Goal: Task Accomplishment & Management: Use online tool/utility

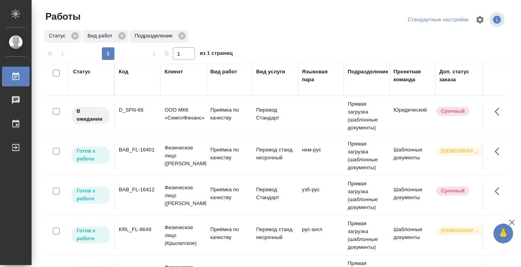
click at [125, 72] on div "Код" at bounding box center [123, 72] width 9 height 8
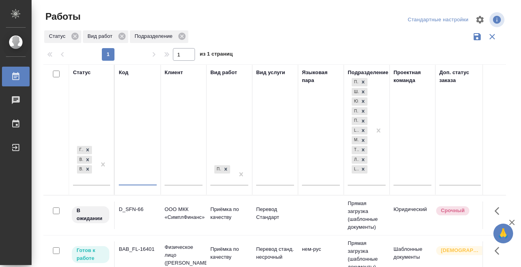
click at [135, 181] on input "text" at bounding box center [138, 180] width 38 height 10
paste input "S_BMT-4"
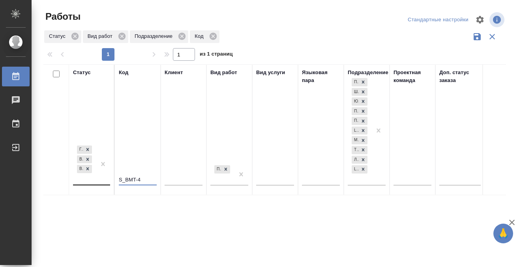
type input "S_BMT-4"
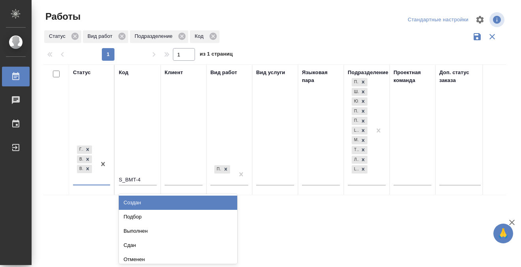
click at [87, 178] on div "Готов к работе В работе В ожидании" at bounding box center [84, 164] width 23 height 41
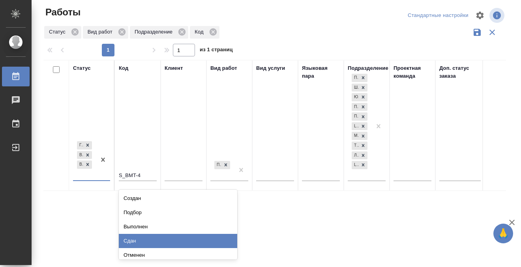
click at [150, 237] on div "Сдан" at bounding box center [178, 241] width 118 height 14
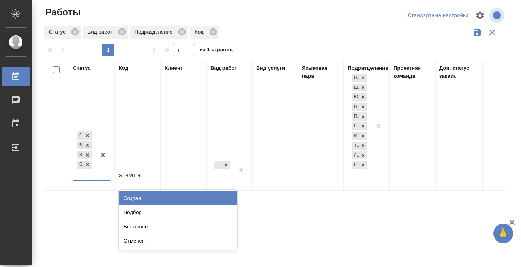
click at [92, 176] on div "Готов к работе В работе В ожидании Сдан" at bounding box center [84, 155] width 23 height 50
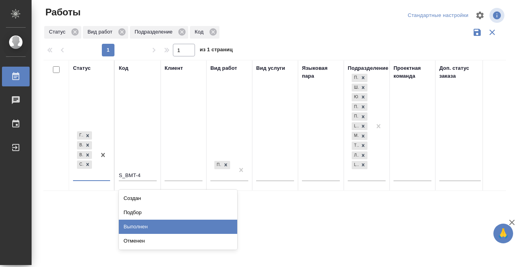
click at [139, 227] on div "Выполнен" at bounding box center [178, 227] width 118 height 14
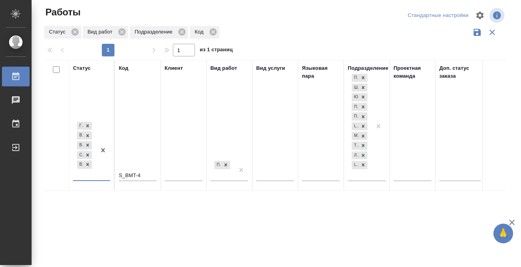
click at [99, 173] on div at bounding box center [103, 150] width 14 height 60
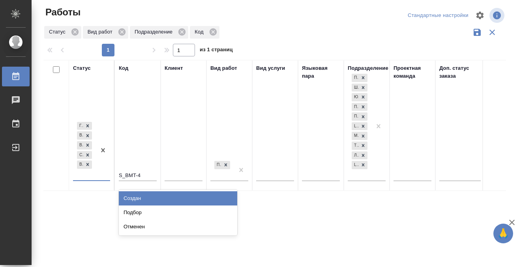
click at [272, 176] on div at bounding box center [275, 176] width 38 height 21
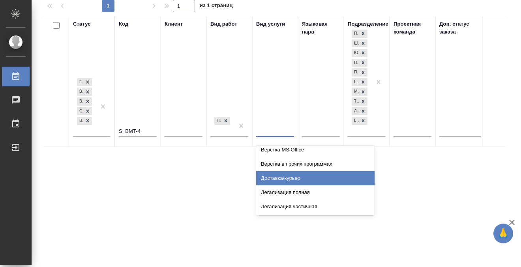
scroll to position [157, 0]
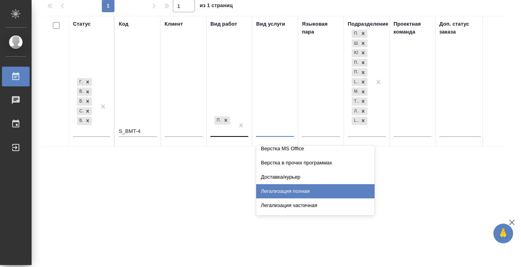
click at [232, 131] on div "Приёмка по качеству" at bounding box center [222, 125] width 24 height 21
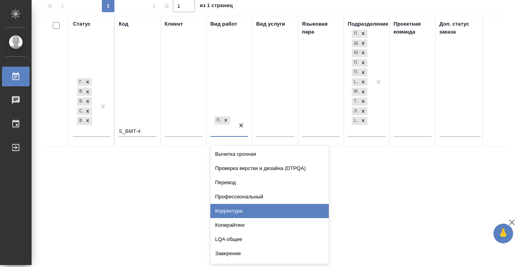
click at [234, 210] on div "Корректура" at bounding box center [269, 211] width 118 height 14
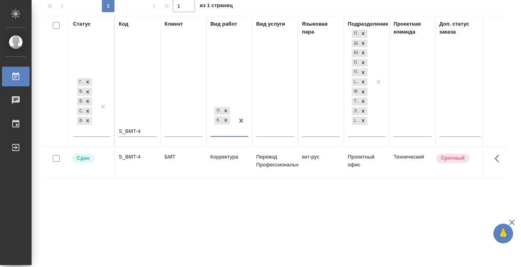
click at [133, 170] on td "S_BMT-4" at bounding box center [138, 163] width 46 height 28
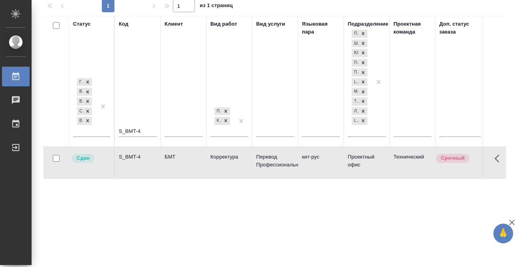
click at [133, 170] on td "S_BMT-4" at bounding box center [138, 163] width 46 height 28
click at [20, 77] on icon at bounding box center [15, 76] width 9 height 9
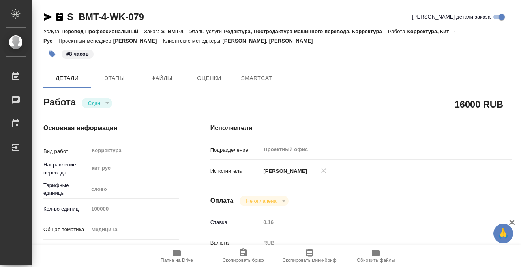
type textarea "x"
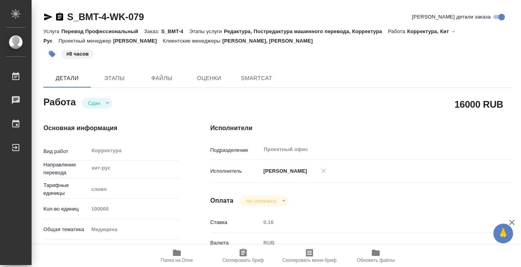
type textarea "x"
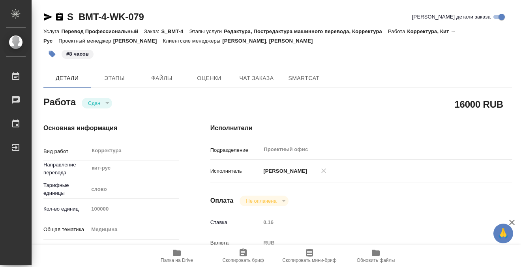
type textarea "x"
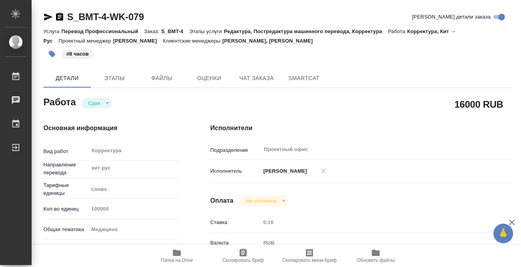
type textarea "x"
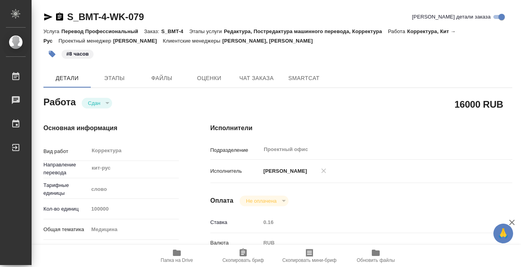
click at [60, 15] on icon "button" at bounding box center [59, 17] width 7 height 8
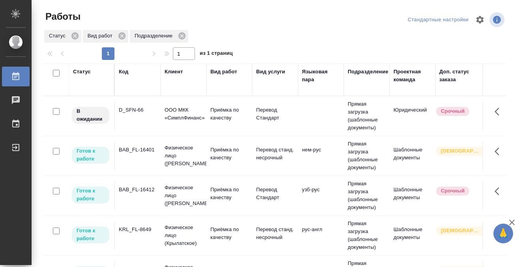
click at [124, 73] on div "Код" at bounding box center [123, 72] width 9 height 8
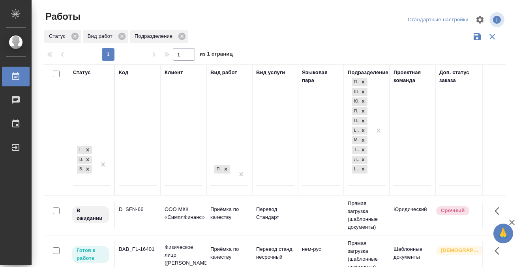
click at [130, 177] on input "text" at bounding box center [138, 180] width 38 height 10
paste input "S_BMT-4"
type input "S_BMT-4"
click at [99, 181] on div at bounding box center [103, 164] width 14 height 41
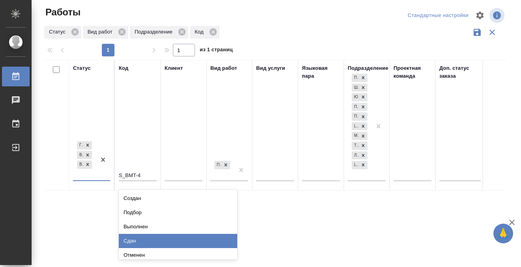
scroll to position [4, 0]
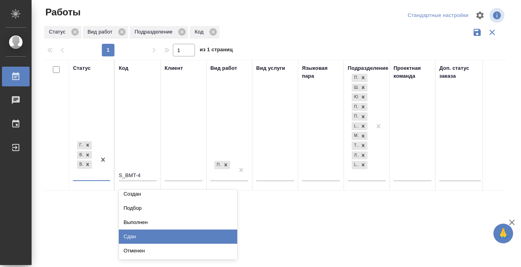
click at [146, 235] on div "Сдан" at bounding box center [178, 237] width 118 height 14
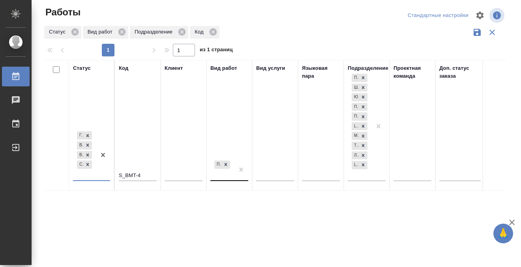
click at [225, 178] on div "Приёмка по качеству" at bounding box center [229, 173] width 38 height 28
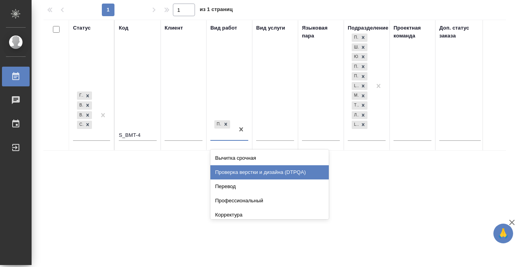
scroll to position [49, 0]
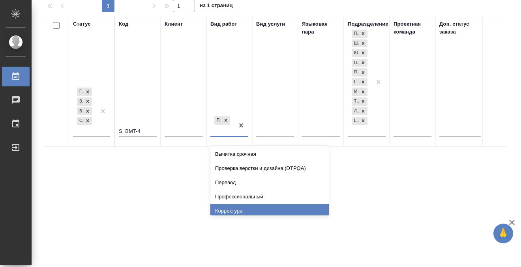
click at [236, 212] on div "Корректура" at bounding box center [269, 211] width 118 height 14
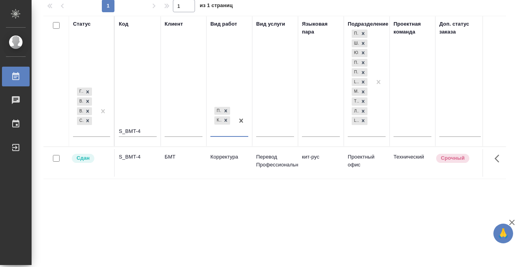
click at [143, 167] on td "S_BMT-4" at bounding box center [138, 163] width 46 height 28
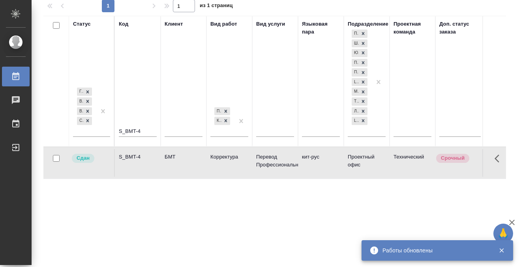
click at [19, 77] on icon at bounding box center [15, 76] width 7 height 8
click at [17, 77] on icon at bounding box center [15, 76] width 9 height 9
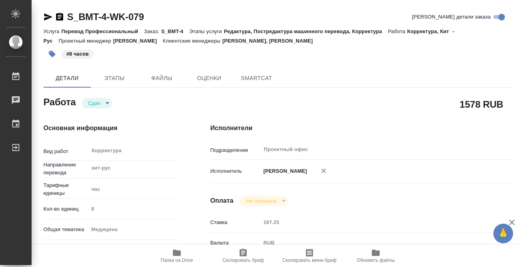
type textarea "x"
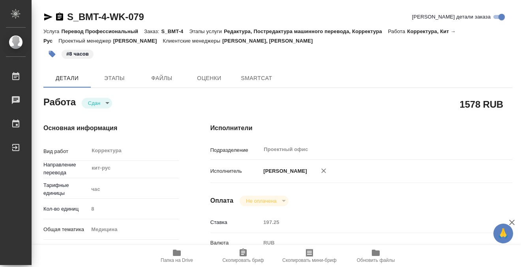
type textarea "x"
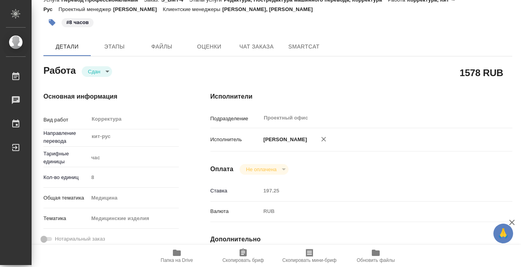
type textarea "x"
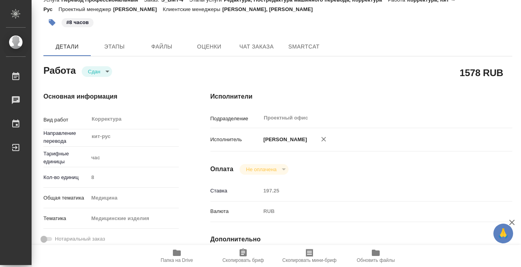
scroll to position [52, 0]
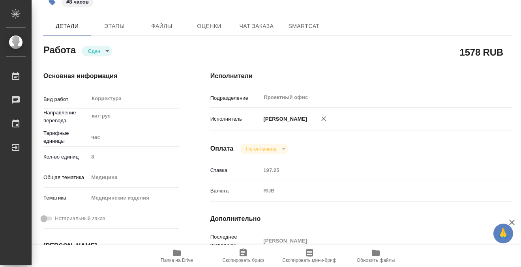
type textarea "x"
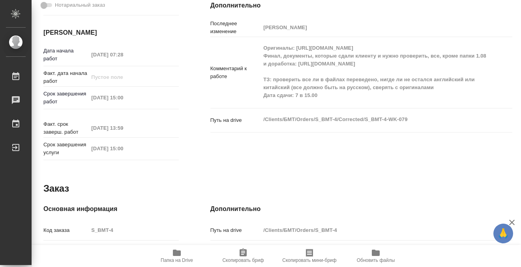
scroll to position [0, 0]
